Goal: Navigation & Orientation: Go to known website

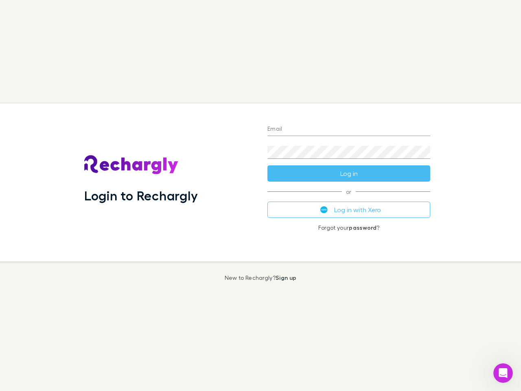
click at [260, 195] on div "Login to Rechargly" at bounding box center [169, 182] width 183 height 158
click at [349, 129] on input "Email" at bounding box center [348, 129] width 163 height 13
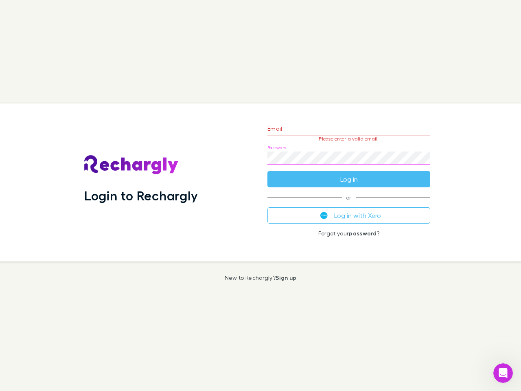
click at [349, 173] on form "Email Please enter a valid email. Password Log in" at bounding box center [348, 151] width 163 height 71
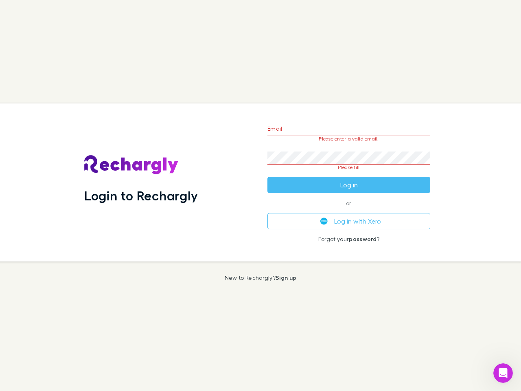
click at [349, 210] on div "Email Please enter a valid email. Password Please fill Log in or Log in with Xe…" at bounding box center [349, 182] width 176 height 158
click at [503, 373] on icon "Open Intercom Messenger" at bounding box center [502, 372] width 13 height 13
